Goal: Information Seeking & Learning: Find contact information

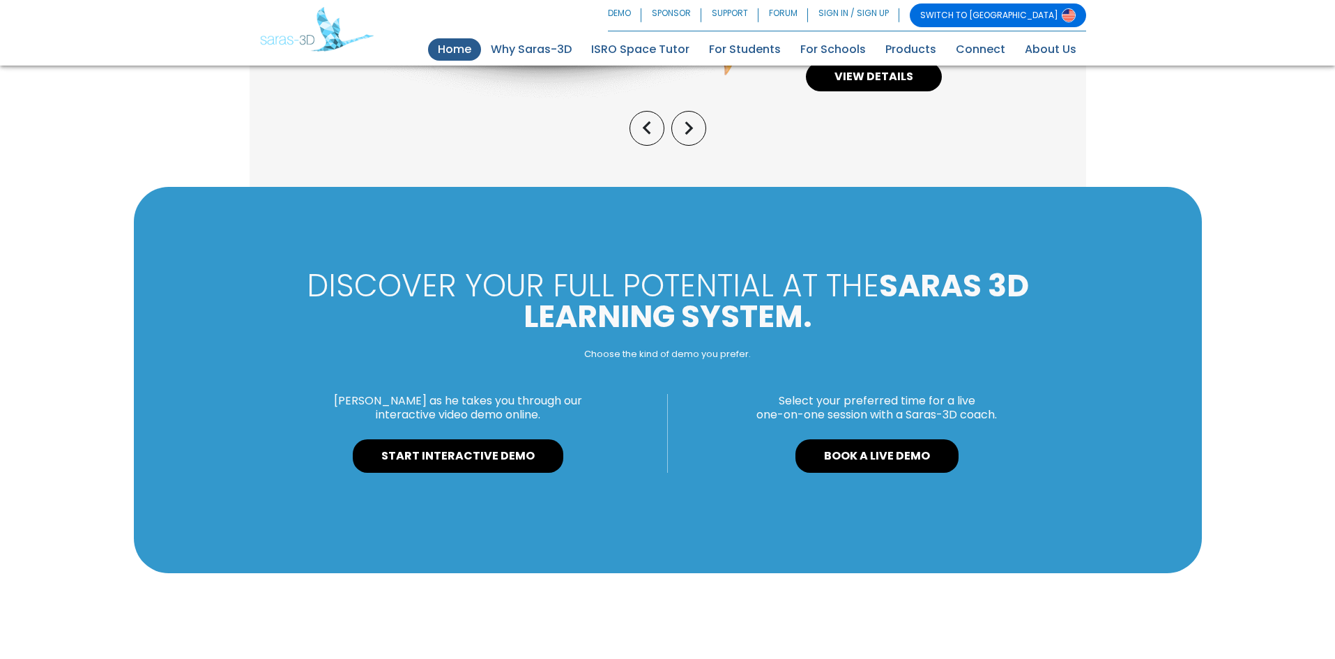
scroll to position [923, 0]
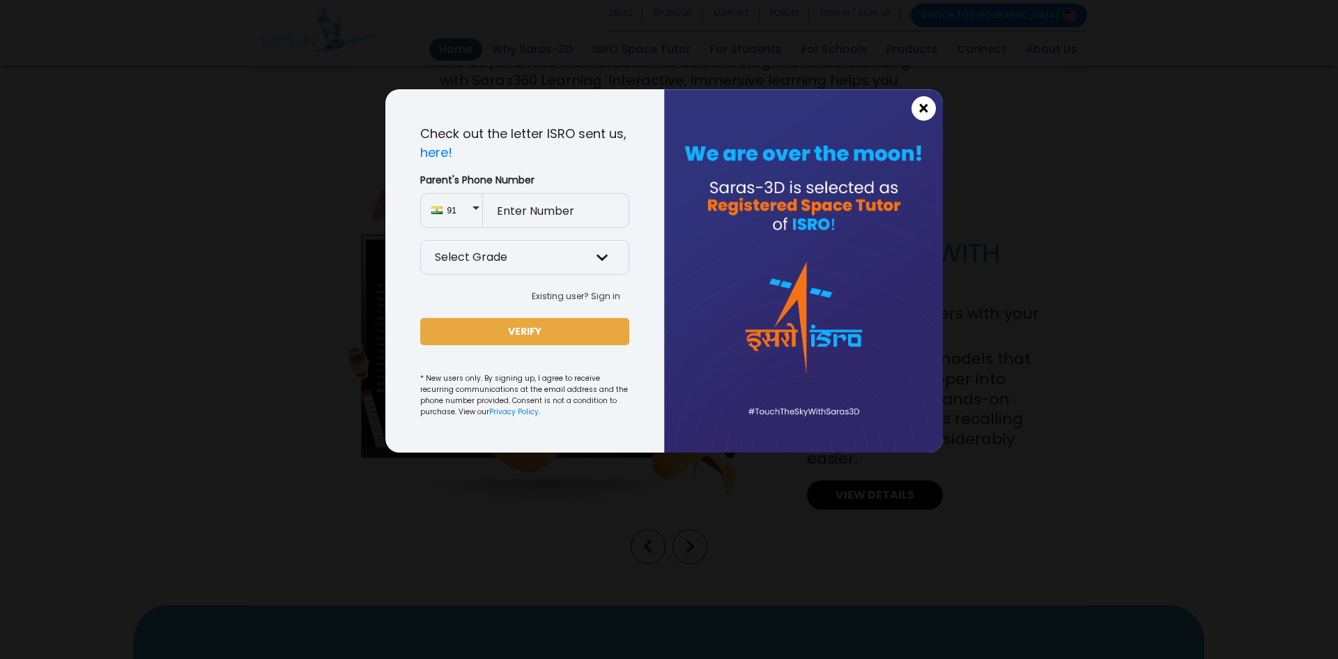
click at [926, 109] on span "×" at bounding box center [924, 109] width 12 height 18
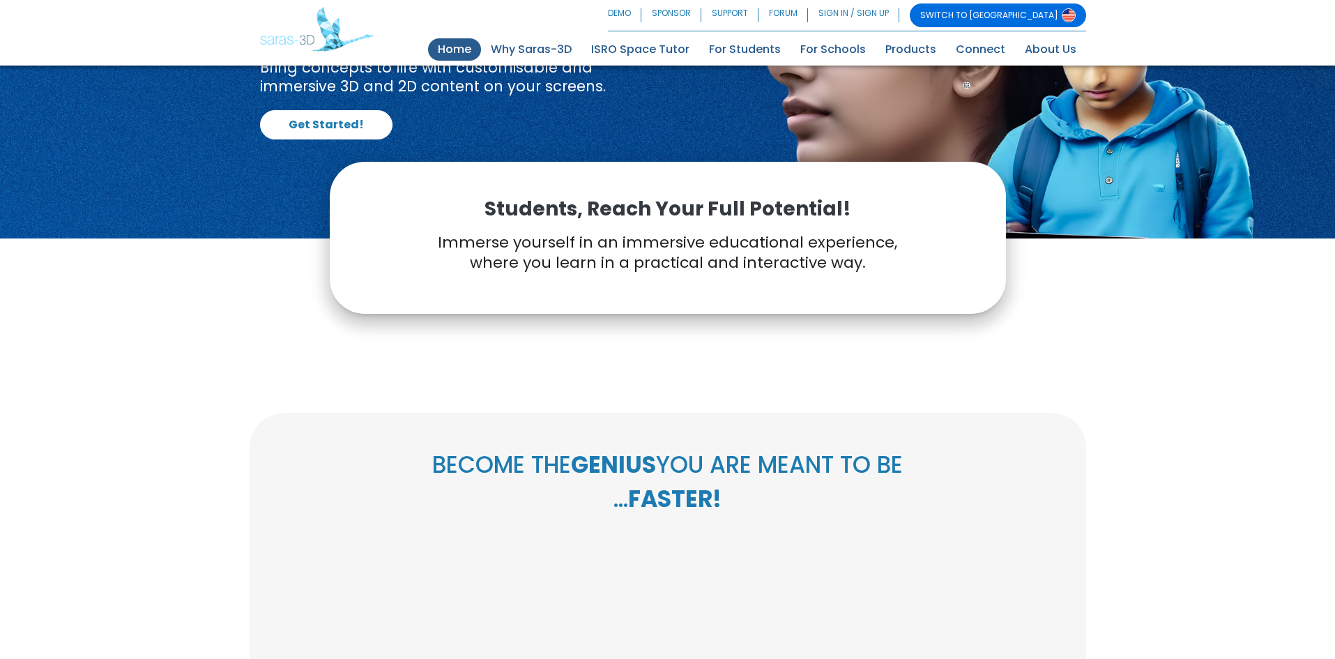
scroll to position [0, 0]
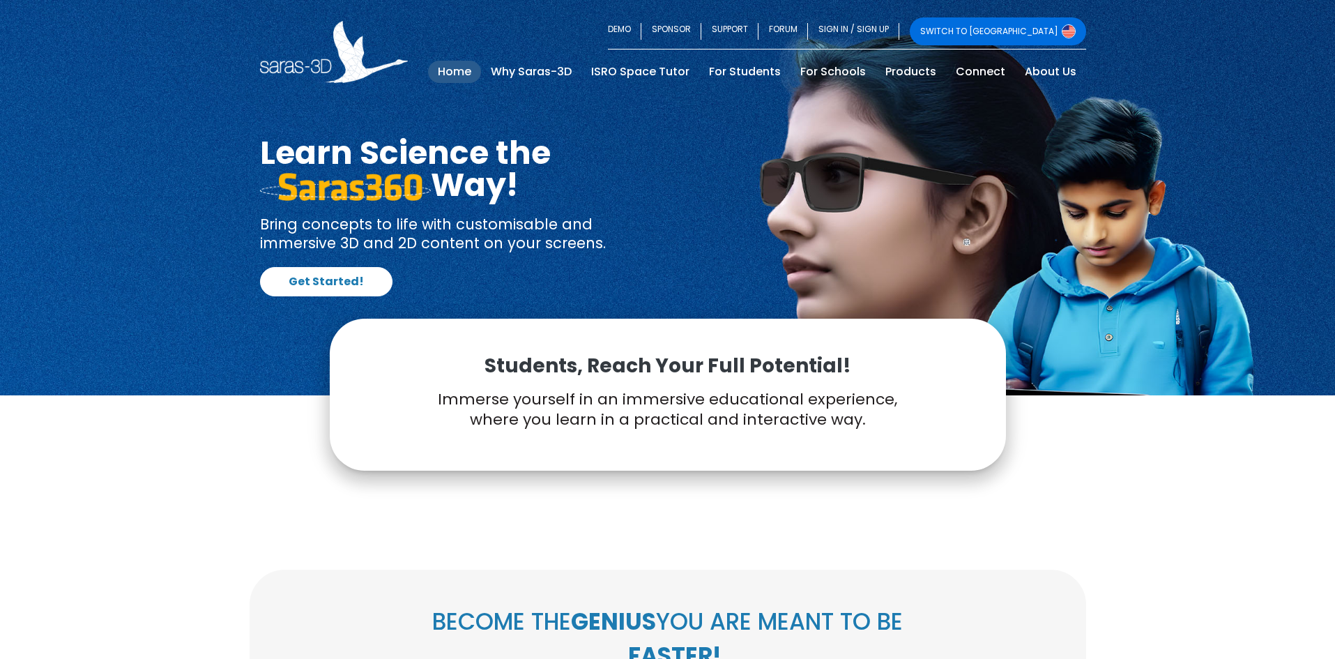
drag, startPoint x: 255, startPoint y: 49, endPoint x: 332, endPoint y: 66, distance: 79.1
click at [332, 66] on nav "SWITCH TO USA DEMO SPONSOR SUPPORT FORUM SIGN IN / SIGN UP SWITCH TO USA Home (…" at bounding box center [667, 52] width 1335 height 104
drag, startPoint x: 244, startPoint y: 70, endPoint x: 308, endPoint y: 63, distance: 64.5
click at [308, 63] on nav "SWITCH TO USA DEMO SPONSOR SUPPORT FORUM SIGN IN / SIGN UP SWITCH TO USA Home (…" at bounding box center [667, 52] width 1335 height 104
click at [1050, 72] on link "About Us" at bounding box center [1050, 72] width 71 height 22
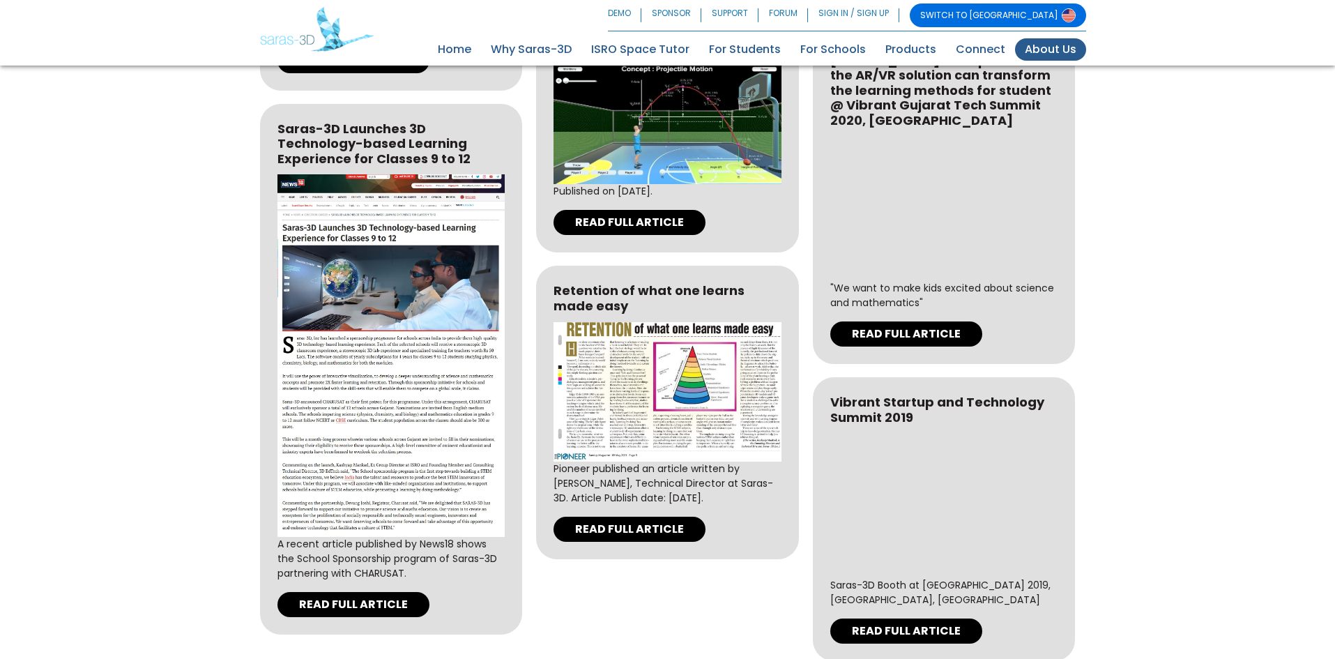
scroll to position [4347, 0]
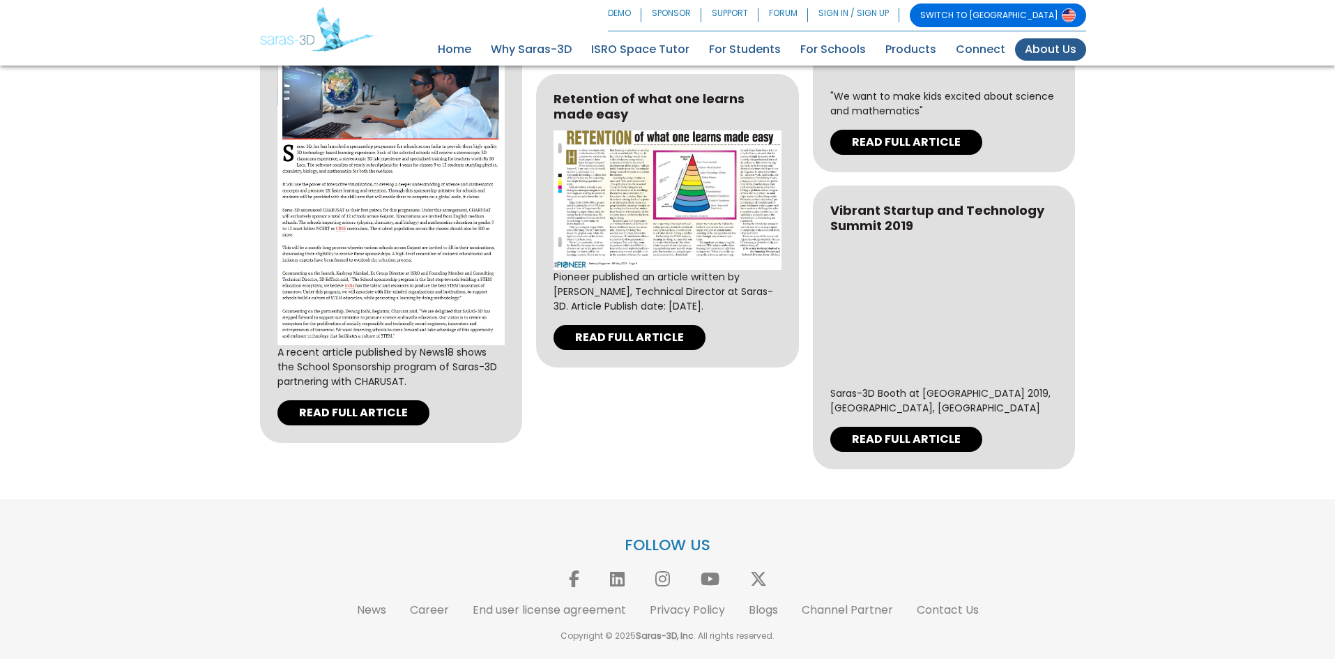
click at [981, 615] on li "Contact Us" at bounding box center [947, 609] width 83 height 17
click at [963, 611] on link "Contact Us" at bounding box center [947, 609] width 62 height 16
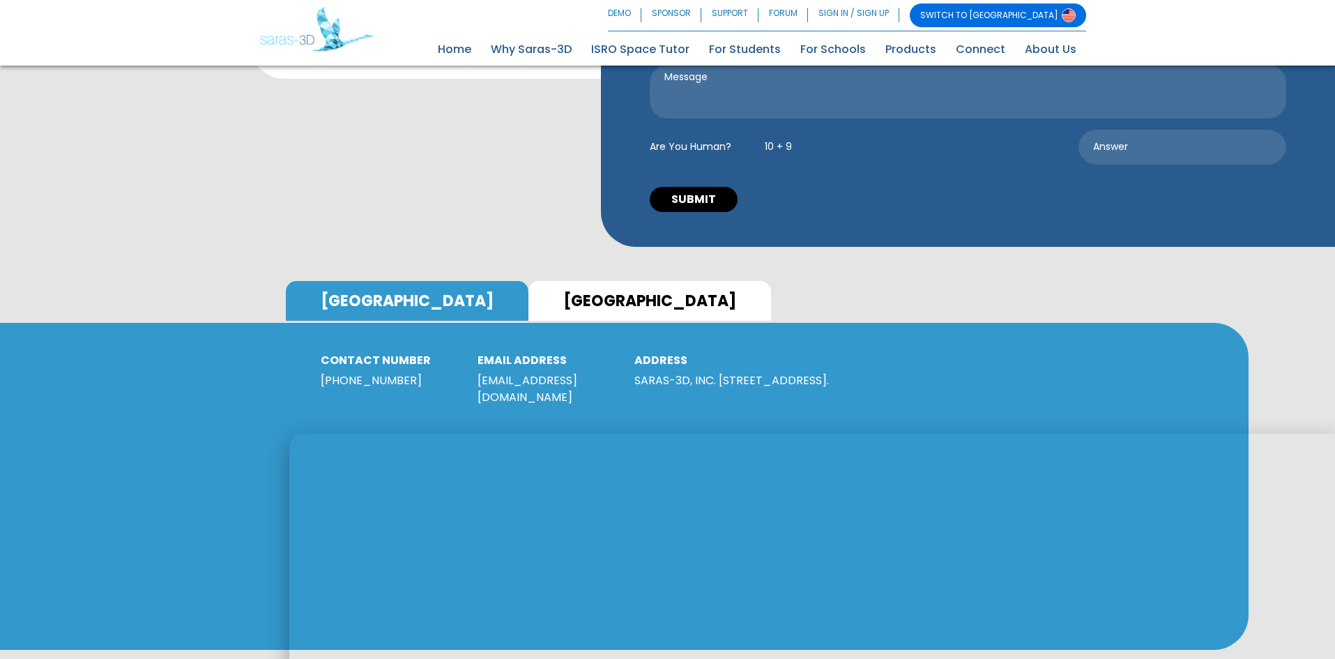
scroll to position [627, 0]
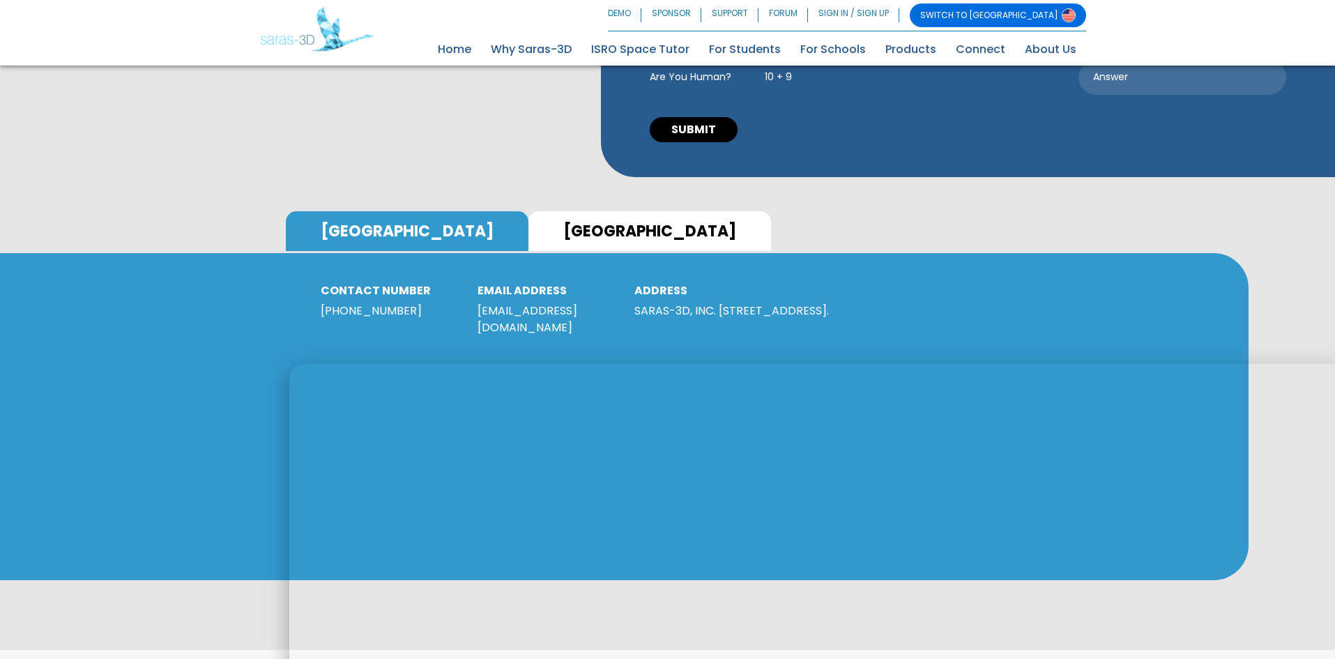
drag, startPoint x: 711, startPoint y: 308, endPoint x: 740, endPoint y: 308, distance: 29.3
click at [740, 308] on p "SARAS-3D, INC. 7540 Windsor Drive, Ste 305 Allentown, PA 18106." at bounding box center [780, 310] width 293 height 17
copy p "18106"
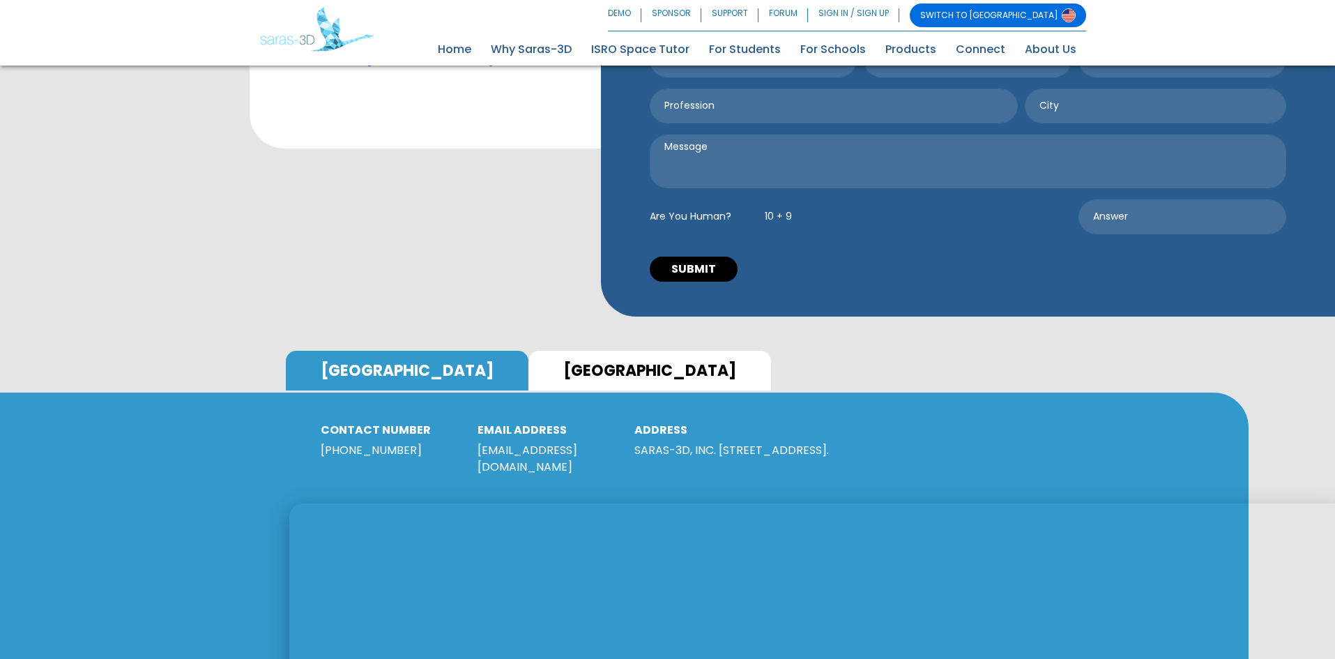
click at [528, 358] on link "INDIA" at bounding box center [649, 371] width 243 height 40
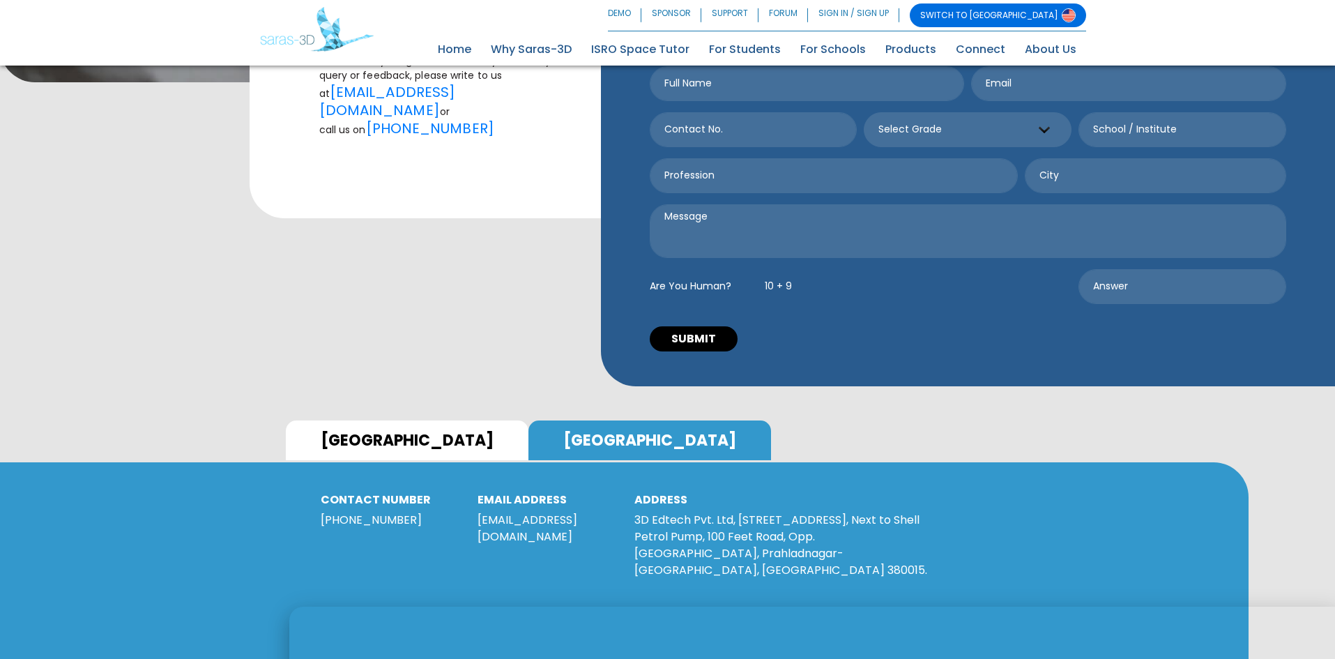
scroll to position [558, 0]
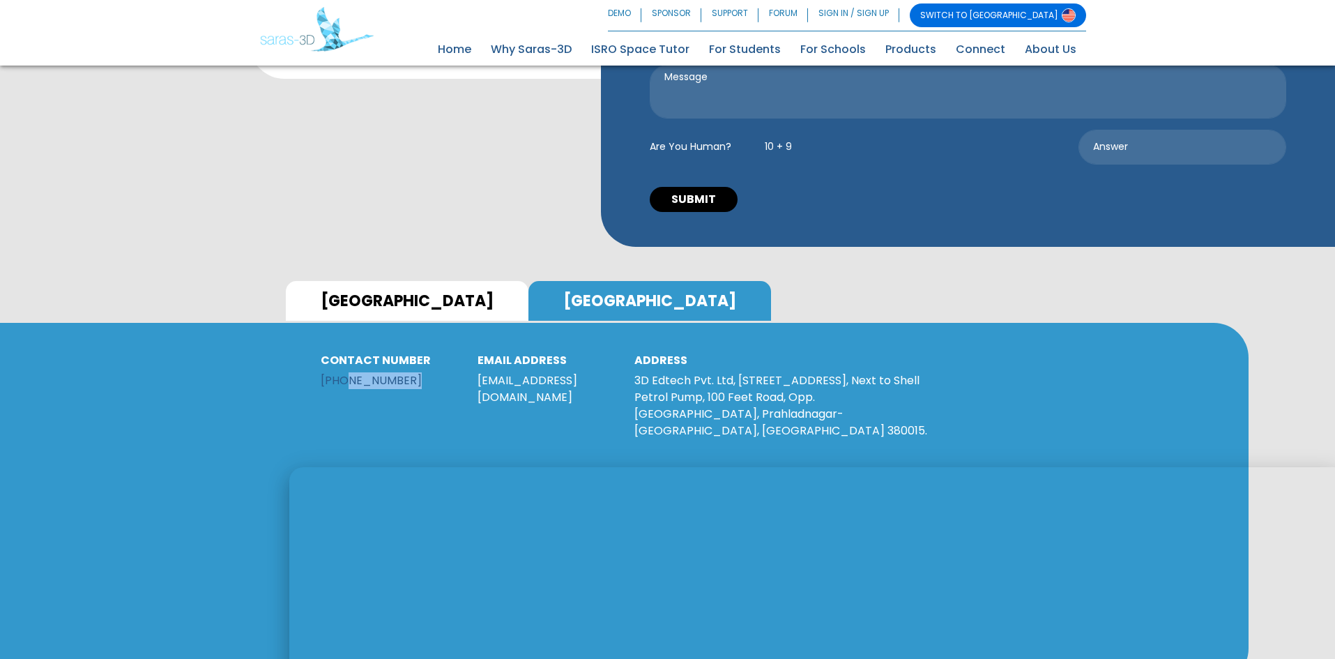
drag, startPoint x: 415, startPoint y: 364, endPoint x: 344, endPoint y: 362, distance: 71.8
click at [344, 372] on p "+91 6355949931" at bounding box center [389, 380] width 136 height 17
copy link "6355949931"
drag, startPoint x: 619, startPoint y: 362, endPoint x: 475, endPoint y: 387, distance: 146.4
click at [475, 387] on div "EMAIL ADDRESS reachus@saras-3d.com" at bounding box center [545, 401] width 157 height 97
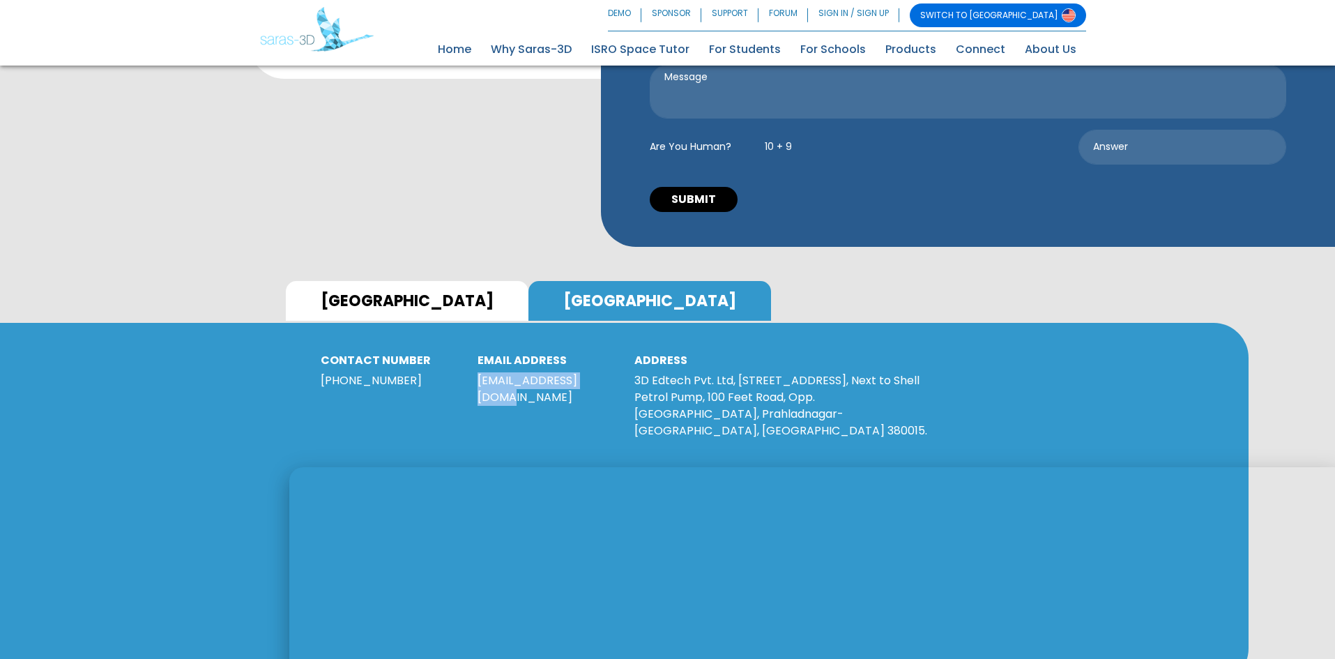
copy link "[EMAIL_ADDRESS][DOMAIN_NAME]"
drag, startPoint x: 753, startPoint y: 417, endPoint x: 621, endPoint y: 356, distance: 145.0
click at [621, 356] on div "CONTACT NUMBER +91 6355949931 EMAIL ADDRESS reachus@saras-3d.com ADDRESS 3D Edt…" at bounding box center [623, 401] width 627 height 97
click at [621, 356] on div "EMAIL ADDRESS reachus@saras-3d.com" at bounding box center [545, 401] width 157 height 97
drag, startPoint x: 752, startPoint y: 411, endPoint x: 625, endPoint y: 362, distance: 136.1
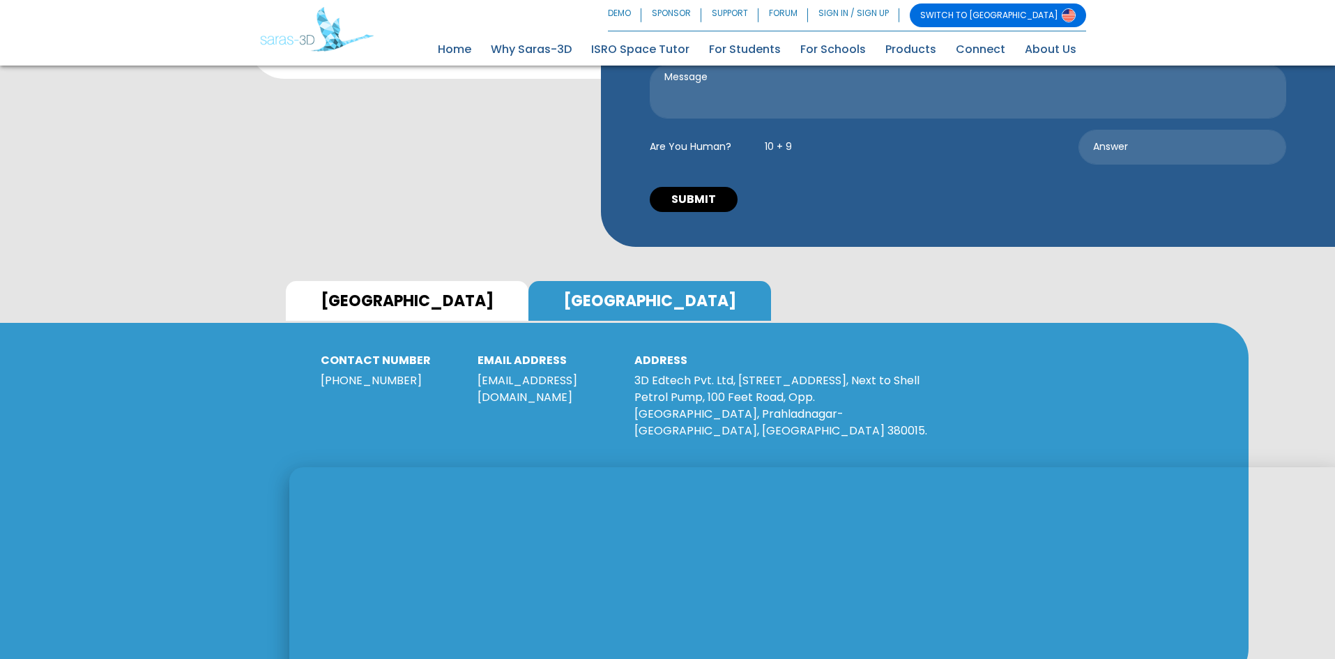
click at [625, 362] on div "ADDRESS 3D Edtech Pvt. Ltd, 31, 3rd Floor, Commerce House 4, Next to Shell Petr…" at bounding box center [781, 401] width 314 height 97
copy p "3D Edtech Pvt. Ltd, 31, 3rd Floor, Commerce House 4, Next to Shell Petrol Pump,…"
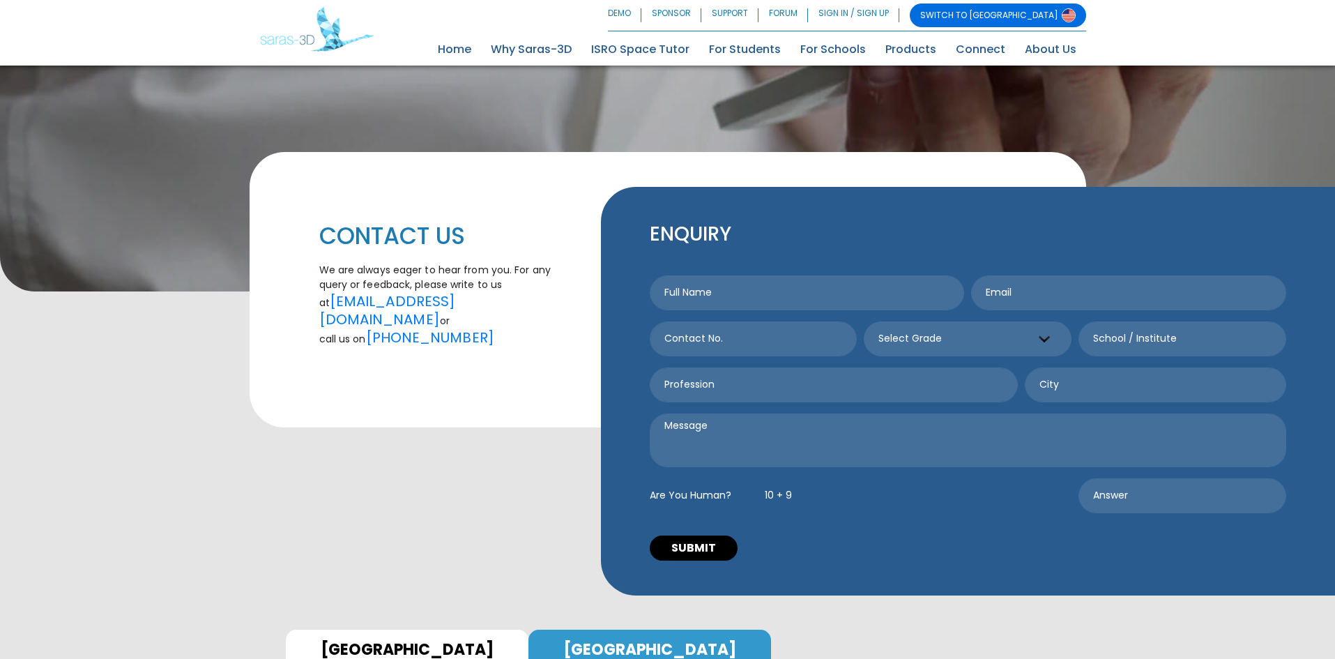
scroll to position [348, 0]
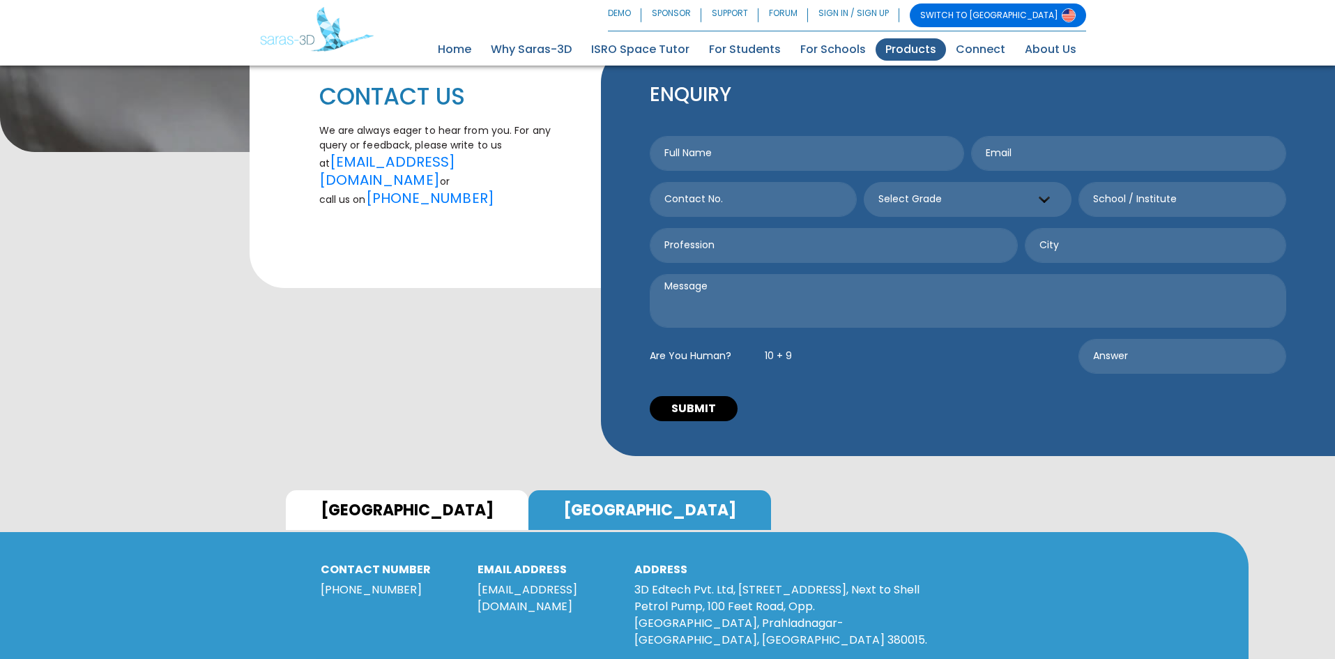
click at [923, 50] on link "Products" at bounding box center [910, 49] width 70 height 22
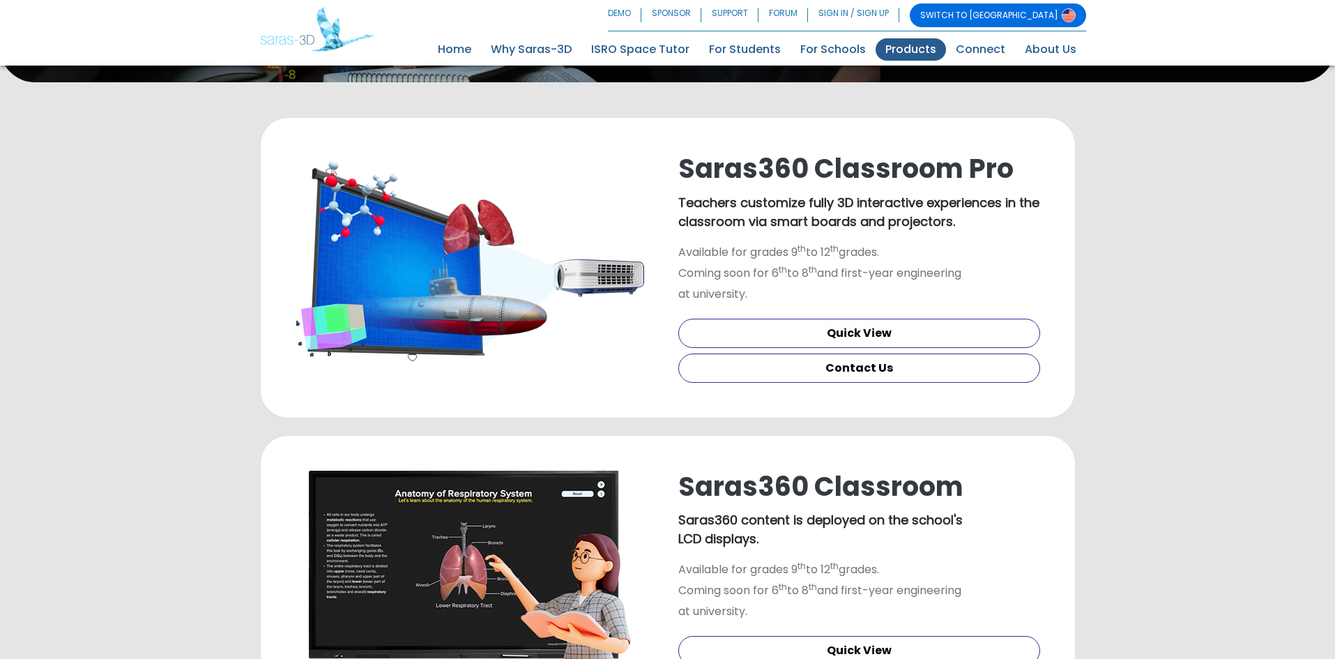
scroll to position [488, 0]
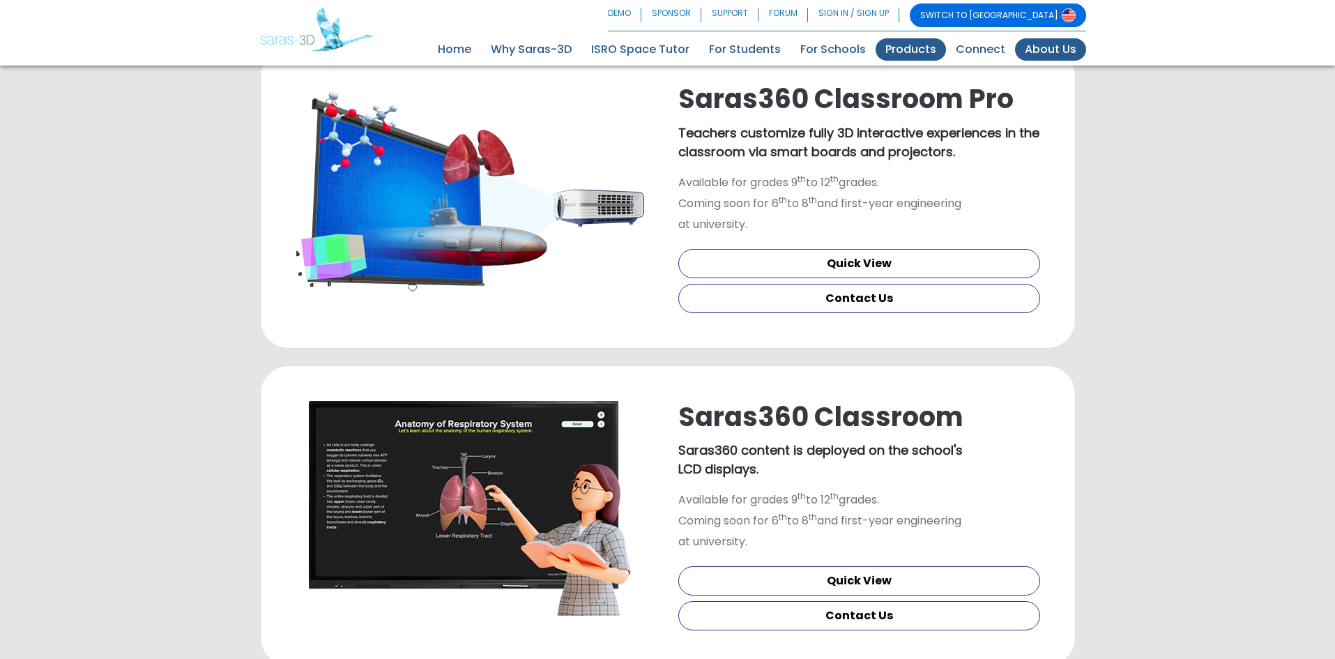
click at [1038, 47] on link "About Us" at bounding box center [1050, 49] width 71 height 22
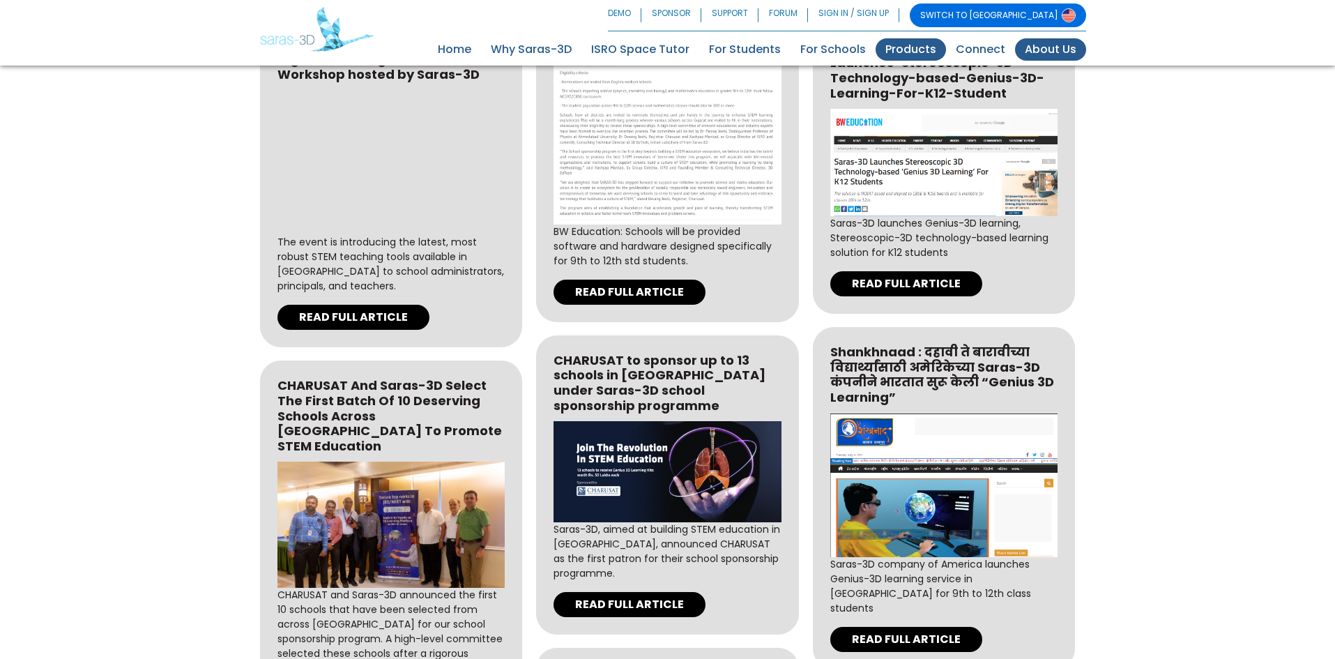
scroll to position [2313, 0]
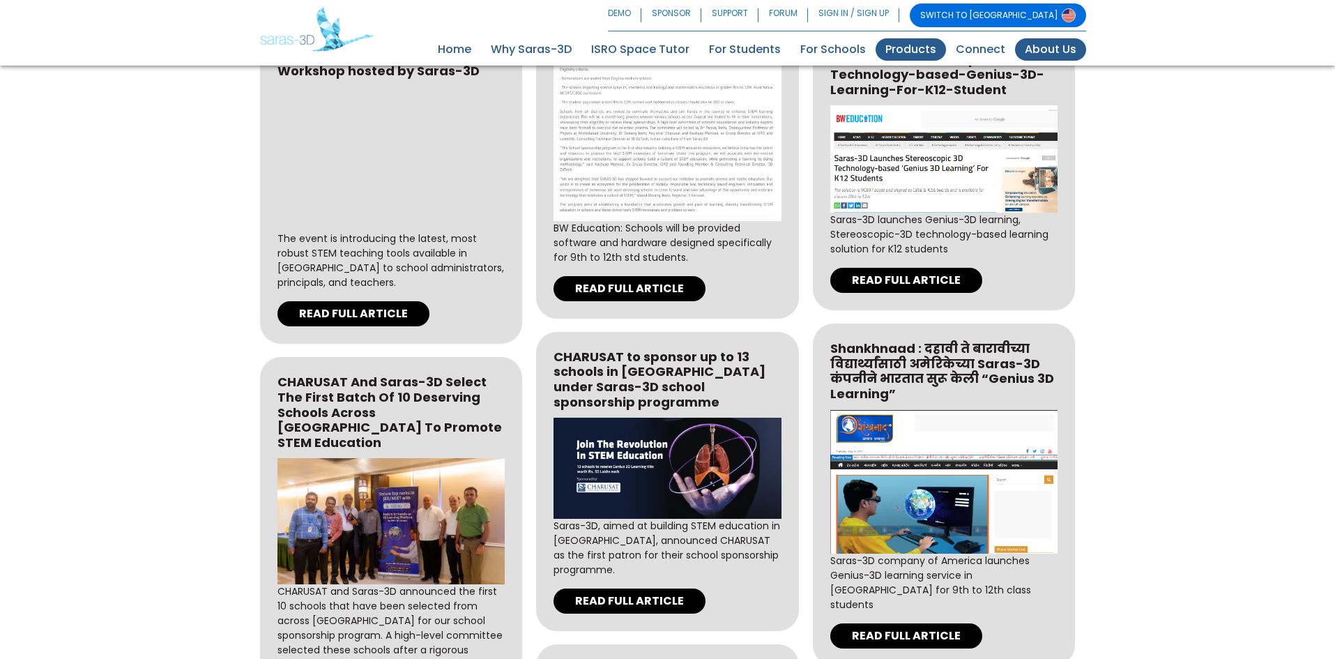
click at [946, 47] on link "Products" at bounding box center [910, 49] width 70 height 22
